Goal: Find specific page/section: Find specific page/section

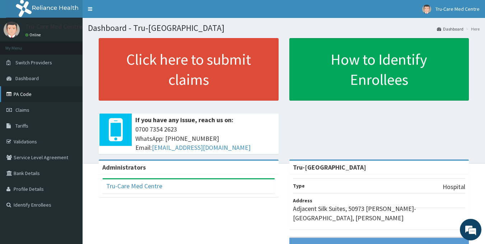
click at [24, 93] on link "PA Code" at bounding box center [41, 94] width 82 height 16
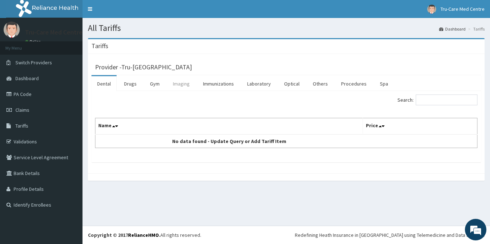
click at [176, 82] on link "Imaging" at bounding box center [181, 83] width 28 height 15
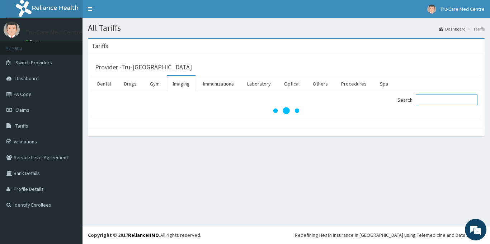
click at [440, 101] on input "Search:" at bounding box center [447, 99] width 62 height 11
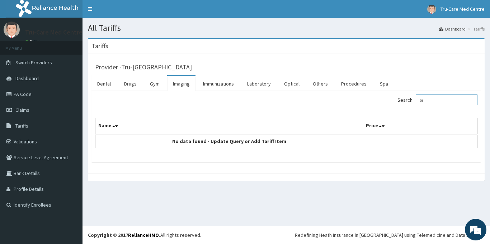
type input "b"
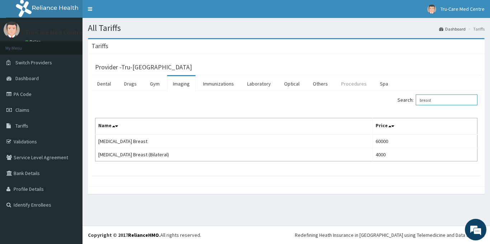
type input "breast"
click at [354, 83] on link "Procedures" at bounding box center [353, 83] width 37 height 15
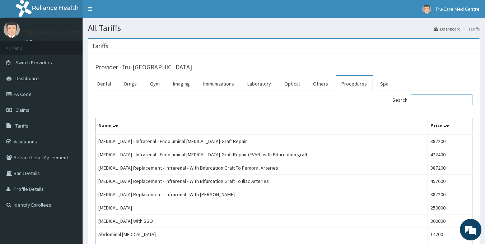
click at [443, 99] on input "Search:" at bounding box center [441, 99] width 62 height 11
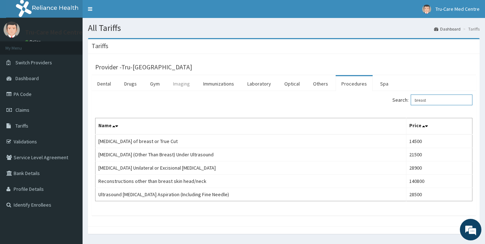
type input "breast"
click at [182, 84] on link "Imaging" at bounding box center [181, 83] width 28 height 15
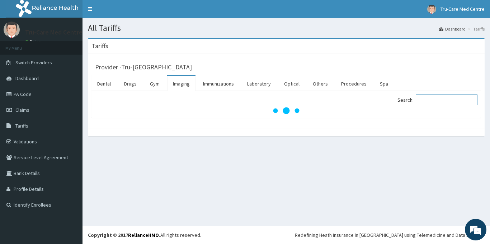
click at [443, 98] on input "Search:" at bounding box center [447, 99] width 62 height 11
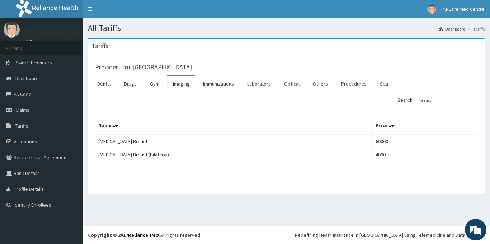
type input "breast"
click at [25, 93] on link "PA Code" at bounding box center [41, 94] width 82 height 16
